Goal: Task Accomplishment & Management: Use online tool/utility

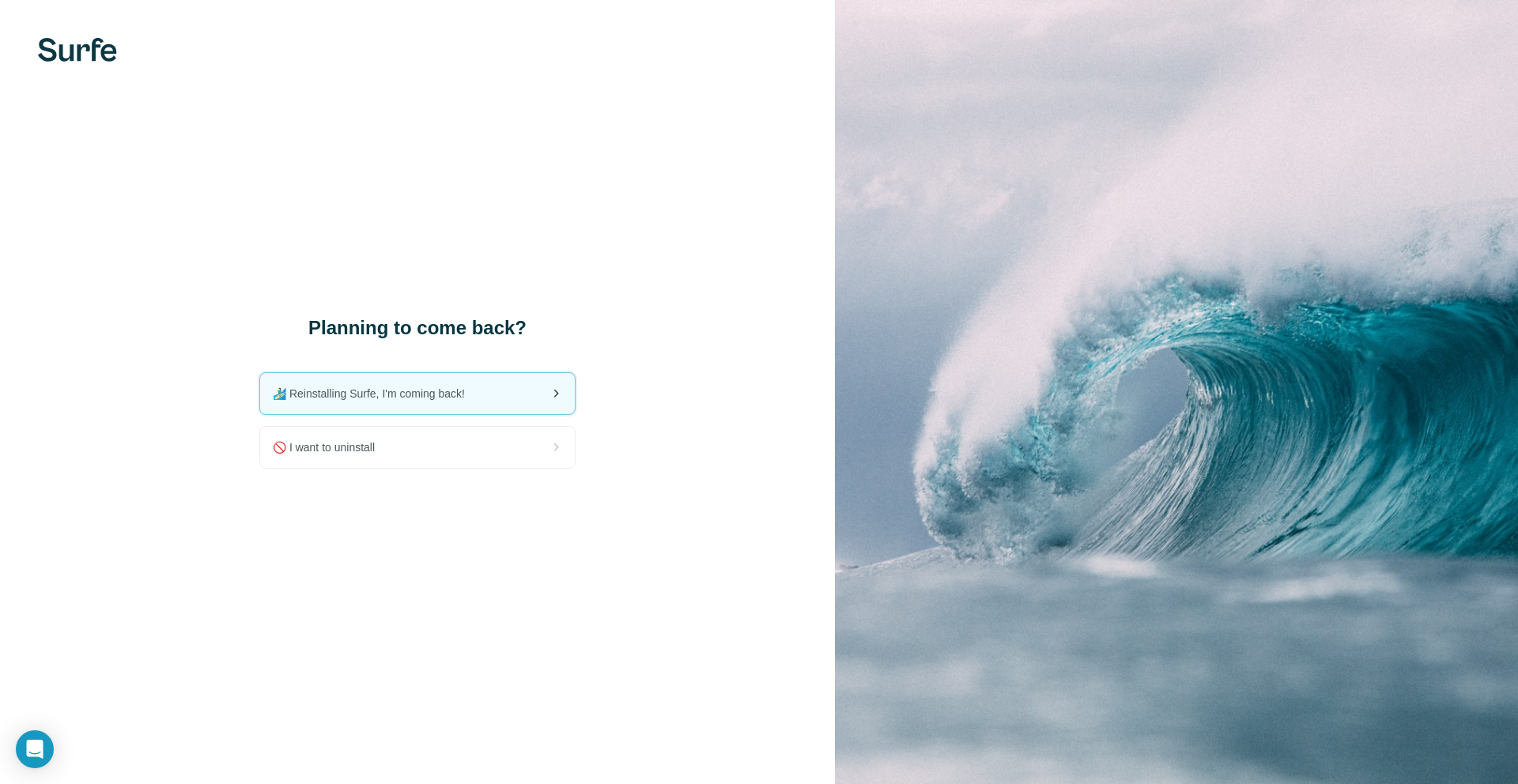
click at [481, 393] on div "🏄🏻‍♂️ Reinstalling Surfe, I'm coming back!" at bounding box center [417, 394] width 314 height 41
